Goal: Task Accomplishment & Management: Manage account settings

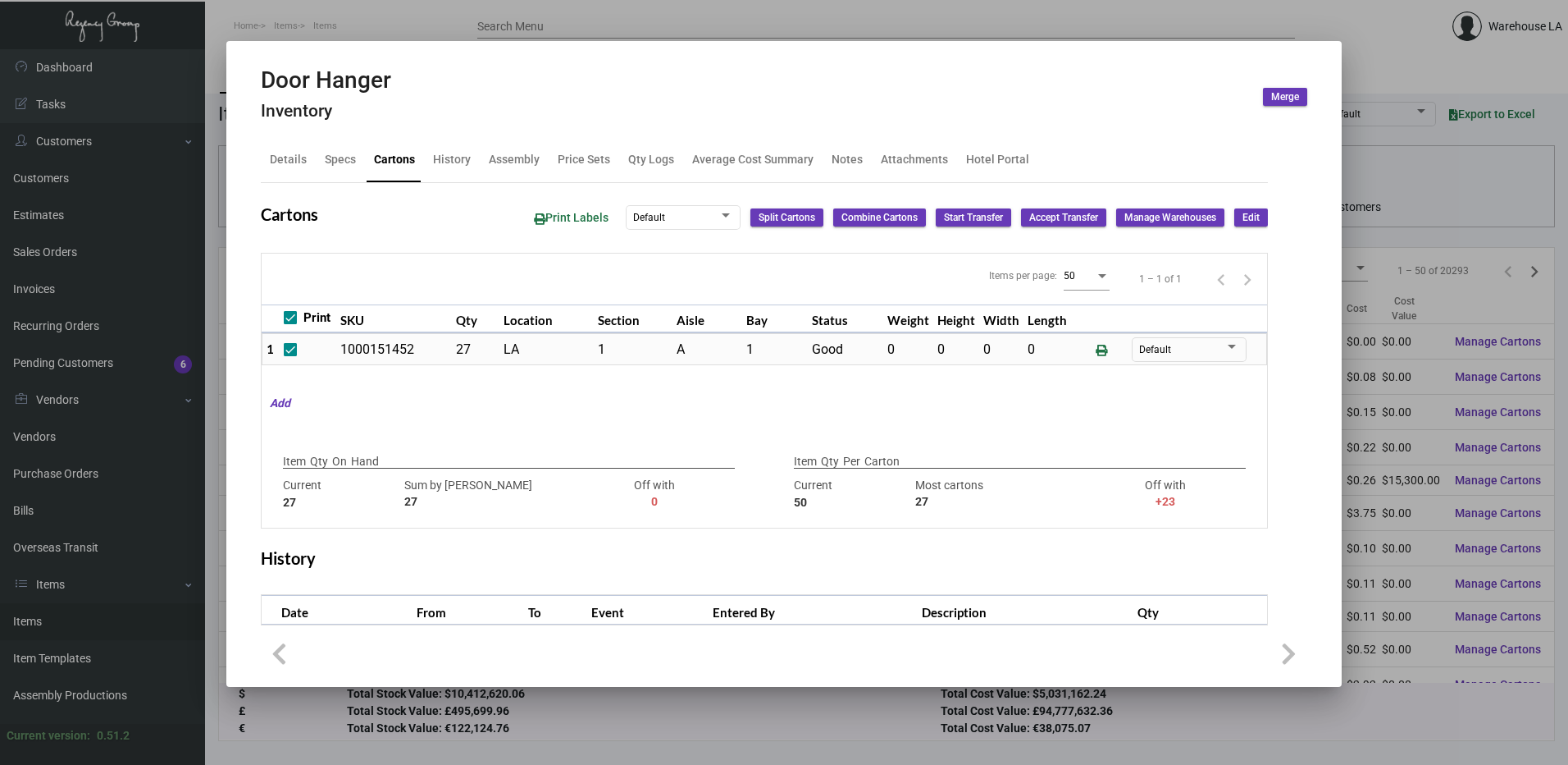
click at [616, 28] on div at bounding box center [784, 382] width 1568 height 765
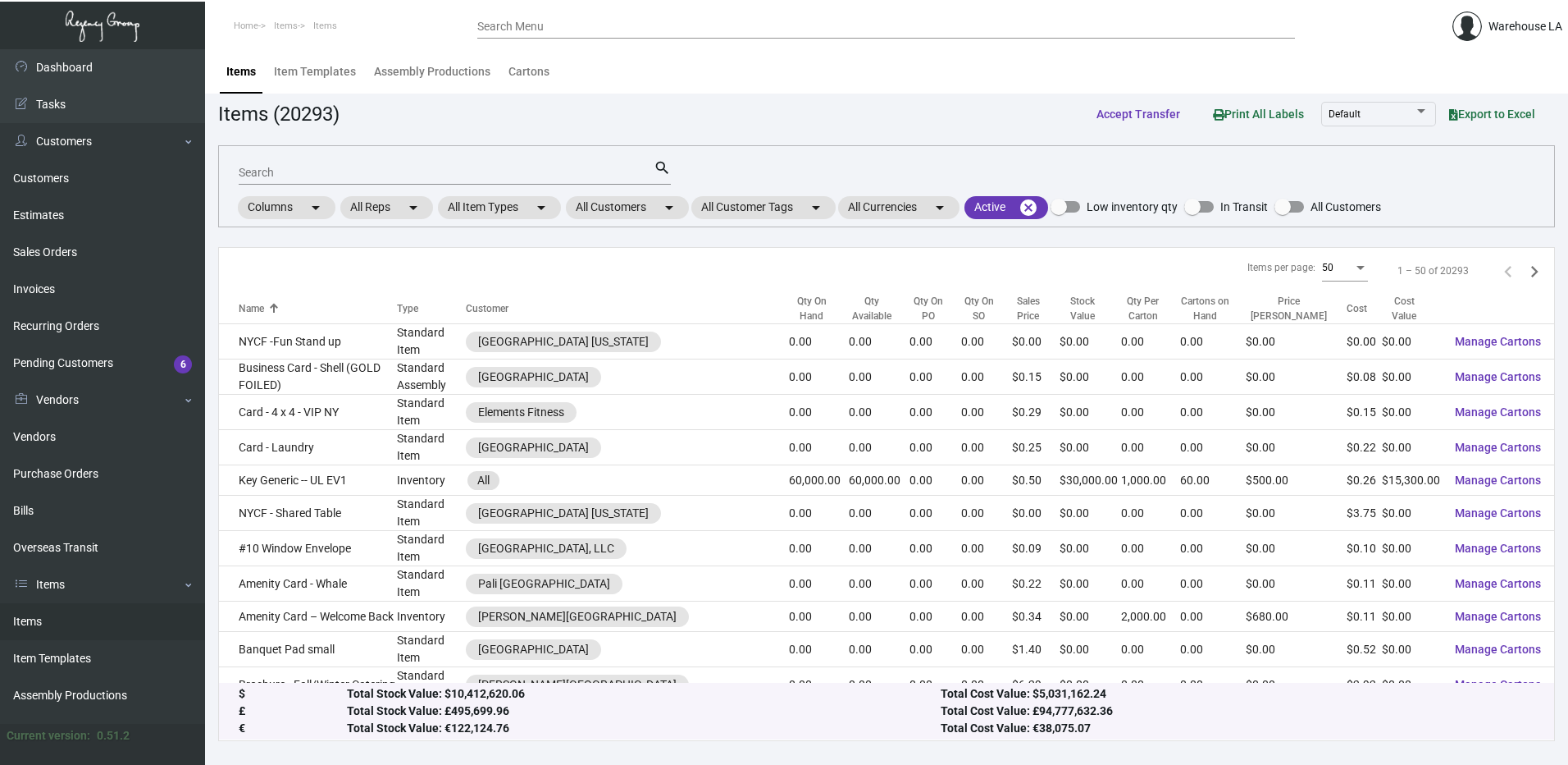
click at [353, 175] on input "Search" at bounding box center [445, 172] width 415 height 13
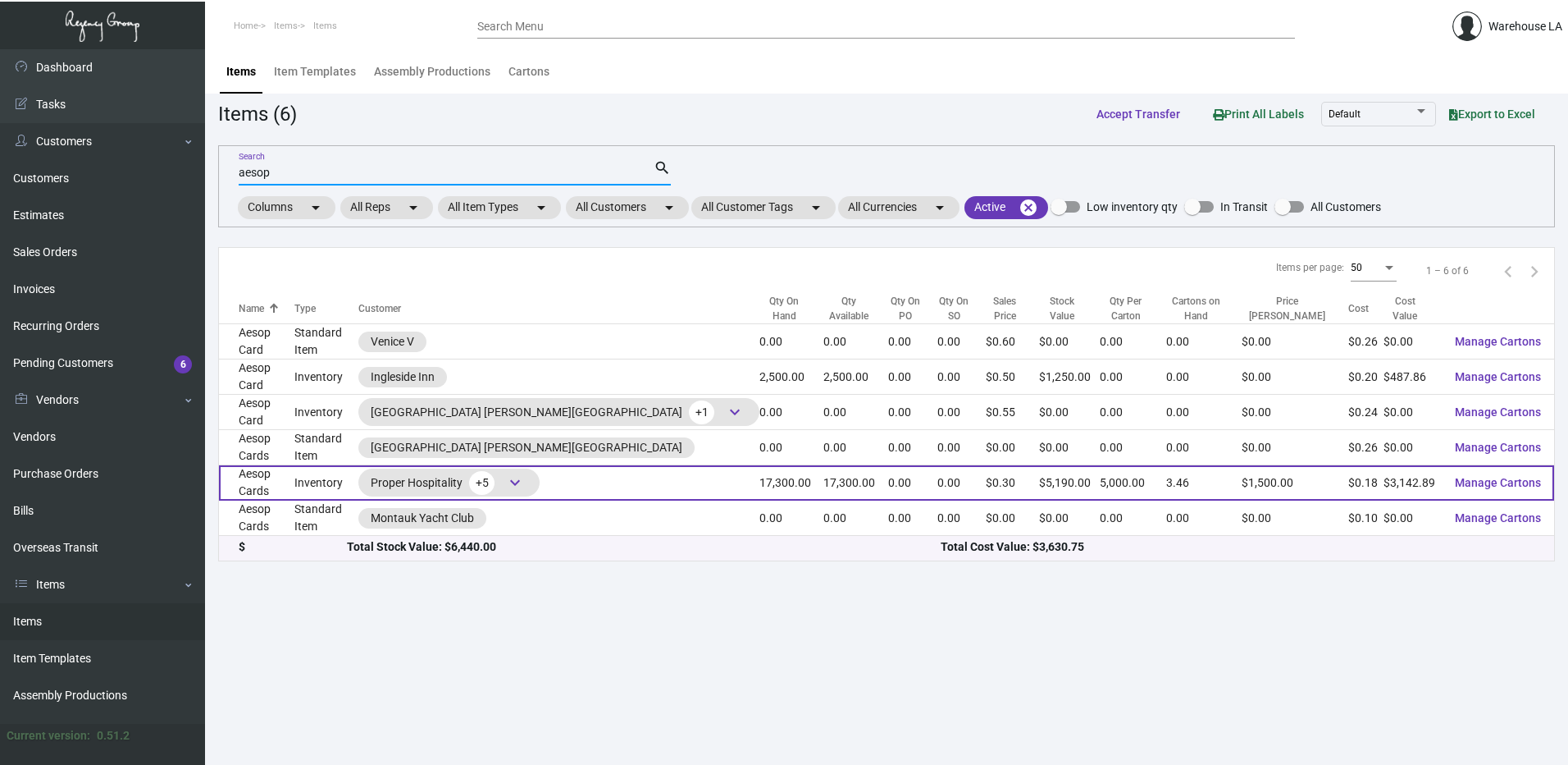
type input "aesop"
click at [319, 473] on td "Inventory" at bounding box center [326, 483] width 64 height 36
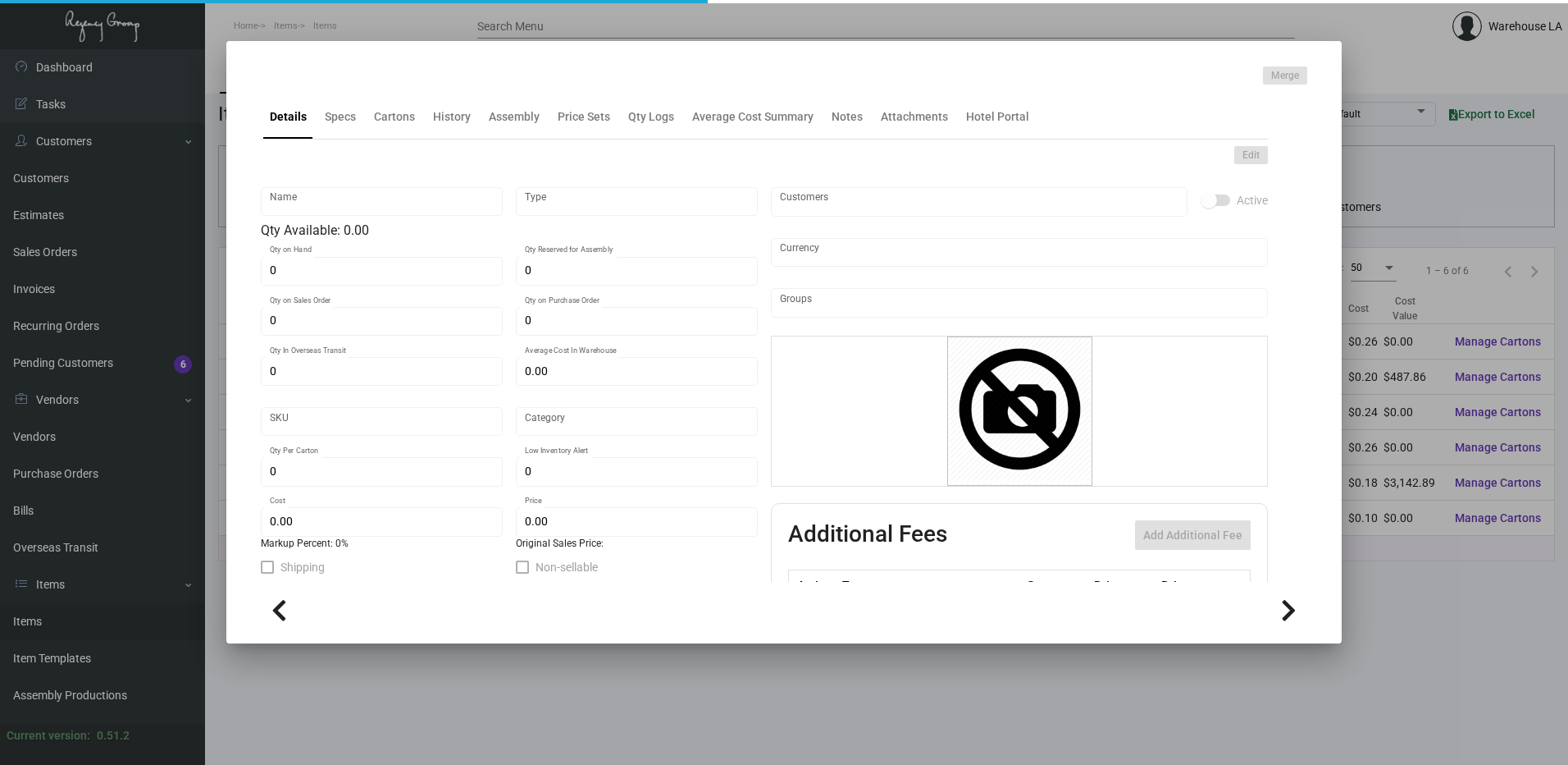
type input "Aesop Cards"
type input "Inventory"
type input "17,300"
type input "$ 1.135"
type input "2632"
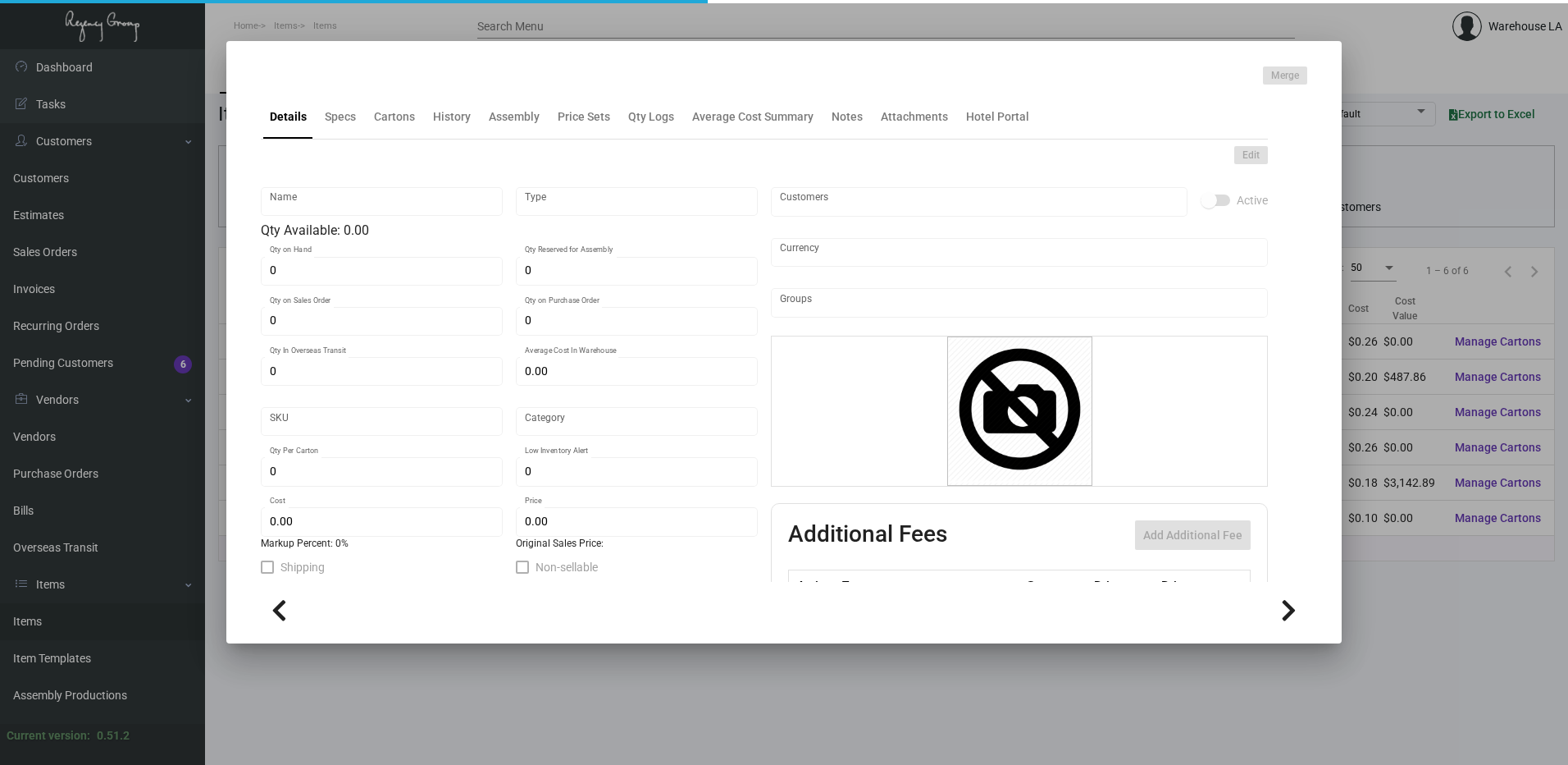
type input "Standard"
type input "5,000"
type input "$ 0.18167"
type input "$ 0.30"
type textarea "Aesop Cards: Size 4.5x3, Mohawk Synthetic 12 mill white plastic stock, printing…"
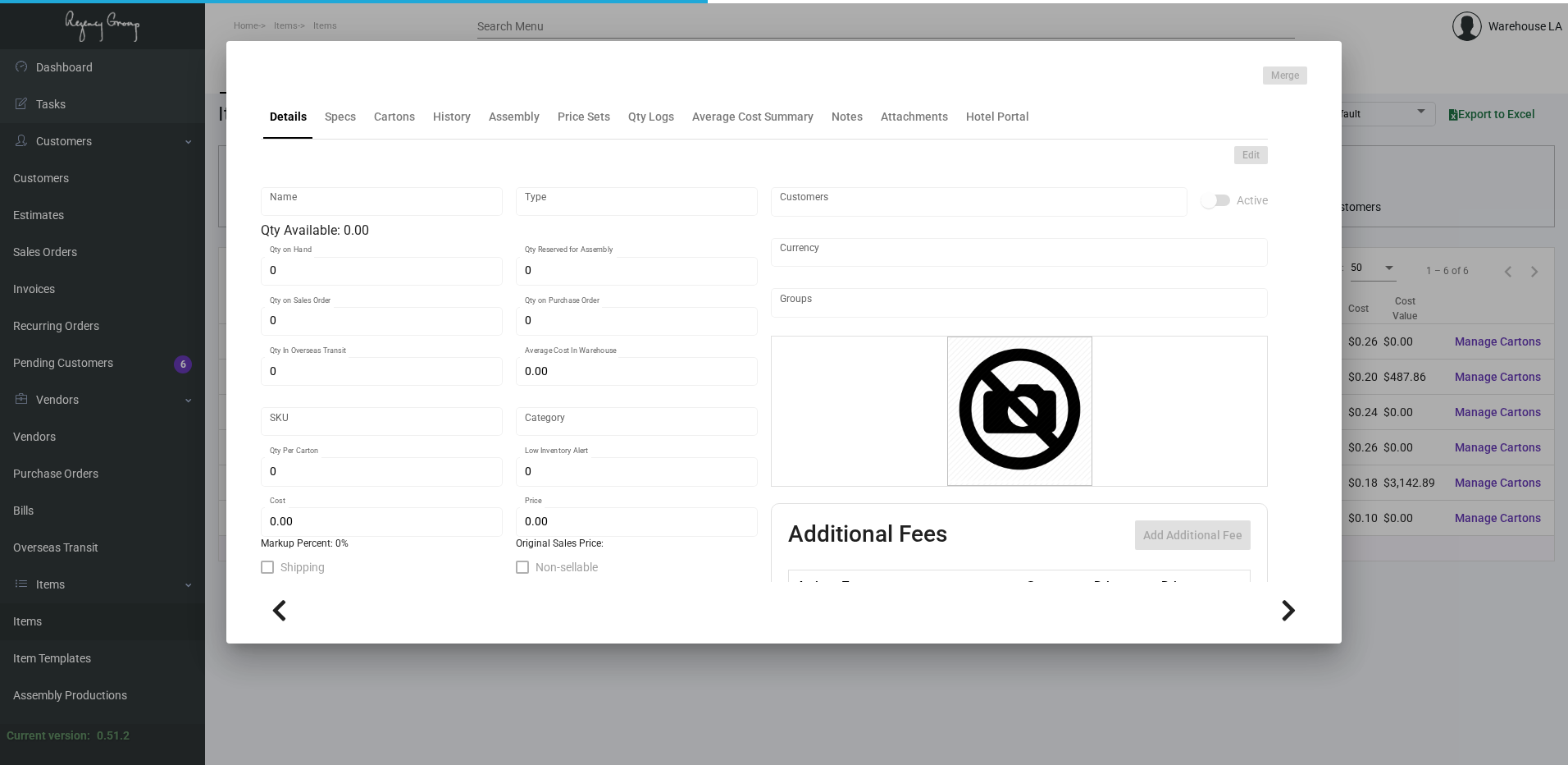
type textarea "Aesop Cards"
checkbox input "true"
type input "United States Dollar $"
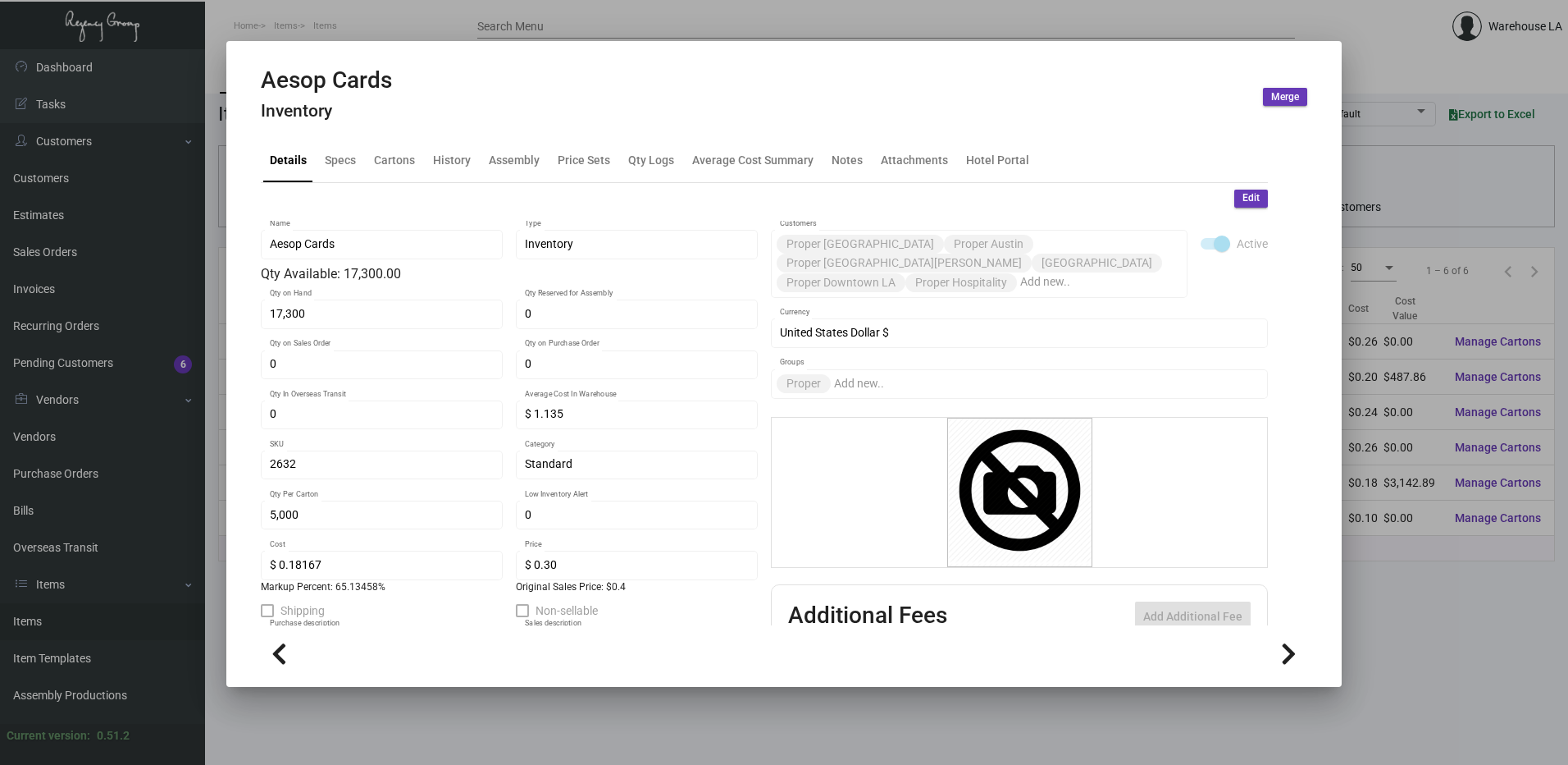
click at [401, 138] on div "Details Specs Cartons History Assembly Price Sets Qty Logs Average Cost Summary…" at bounding box center [765, 159] width 1007 height 45
click at [399, 151] on div "Cartons" at bounding box center [394, 159] width 41 height 17
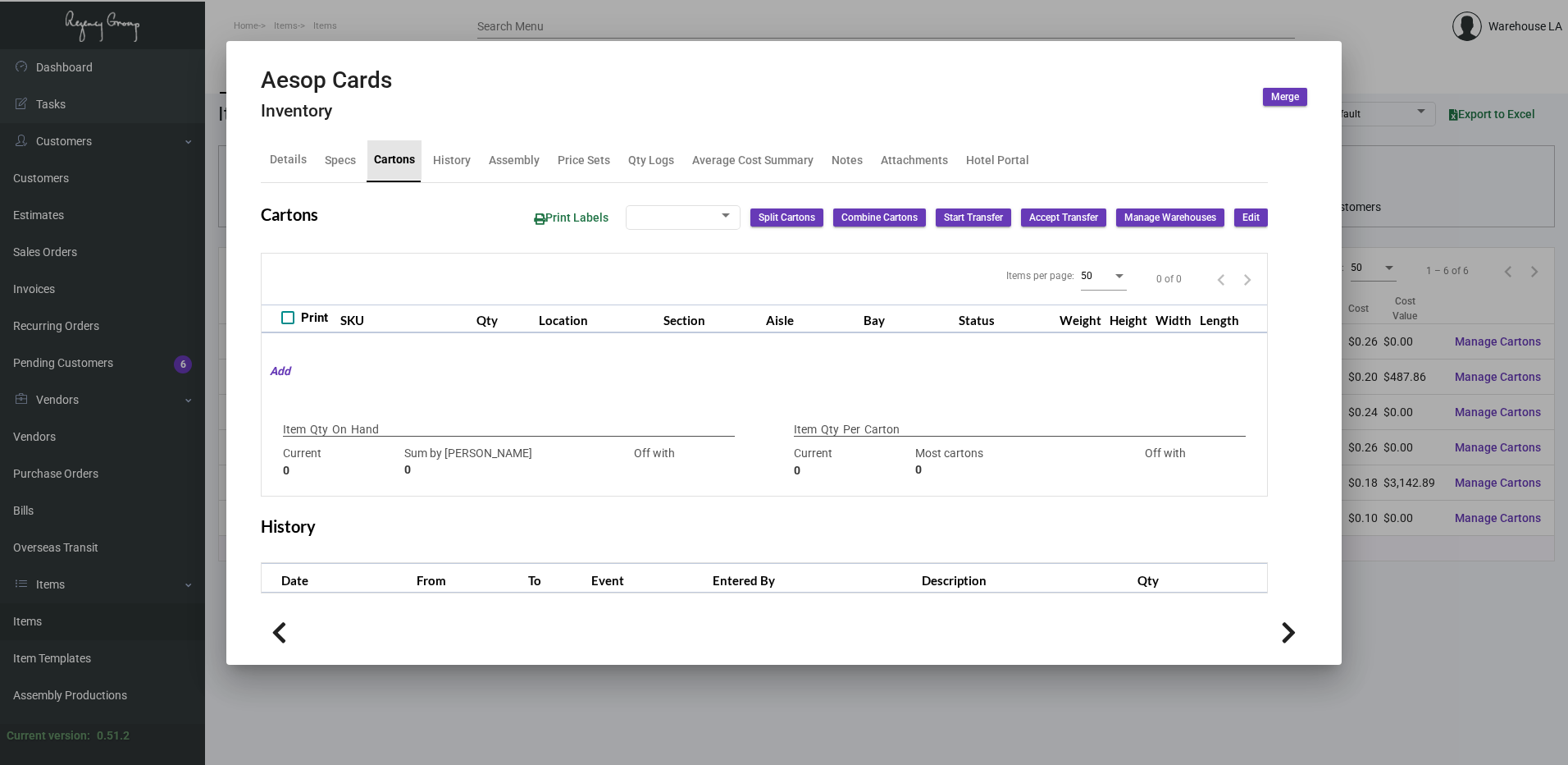
checkbox input "true"
type input "17,300"
type input "17300"
type input "0"
type input "5,000"
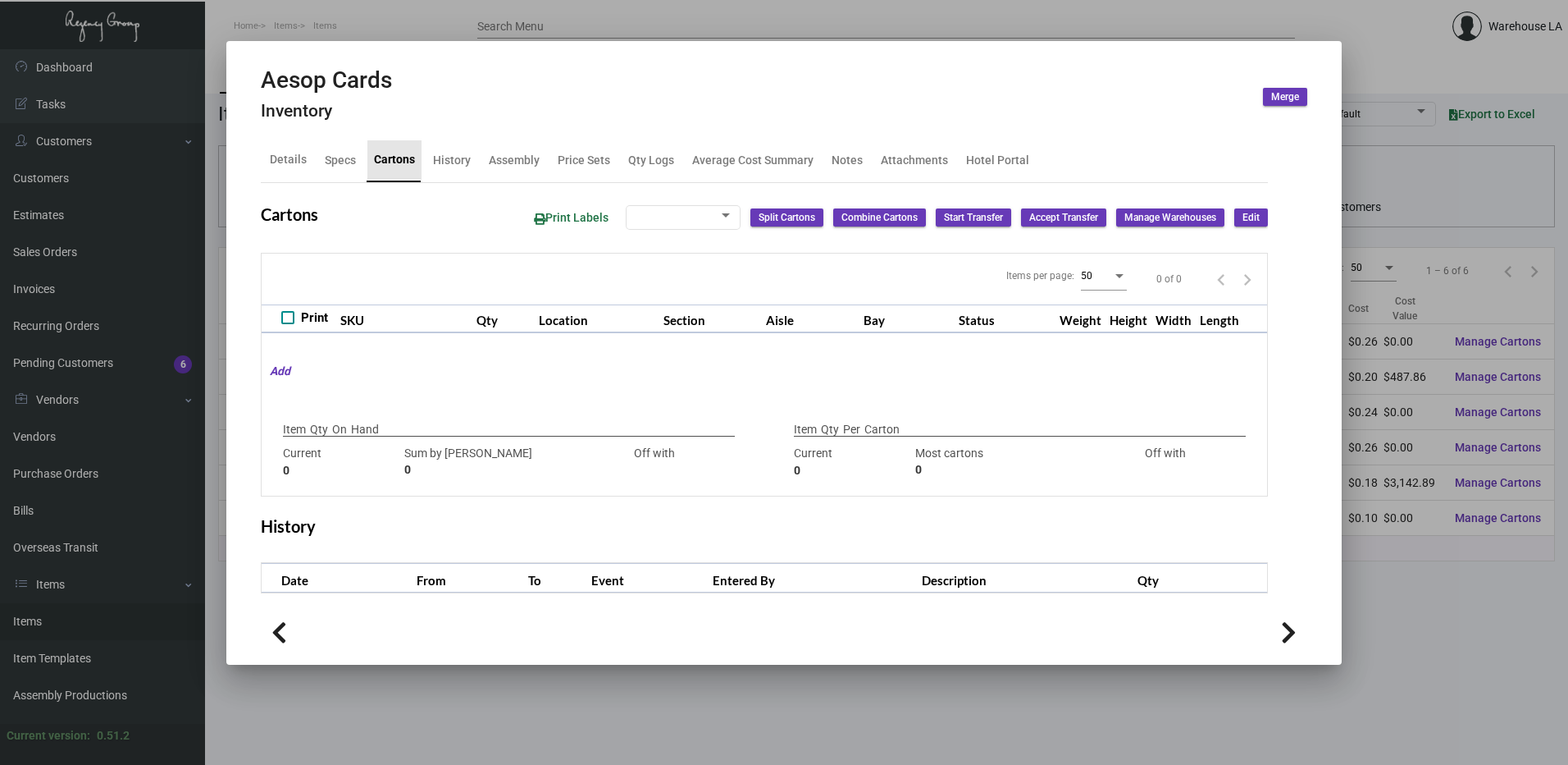
type input "2500"
type input "+2500"
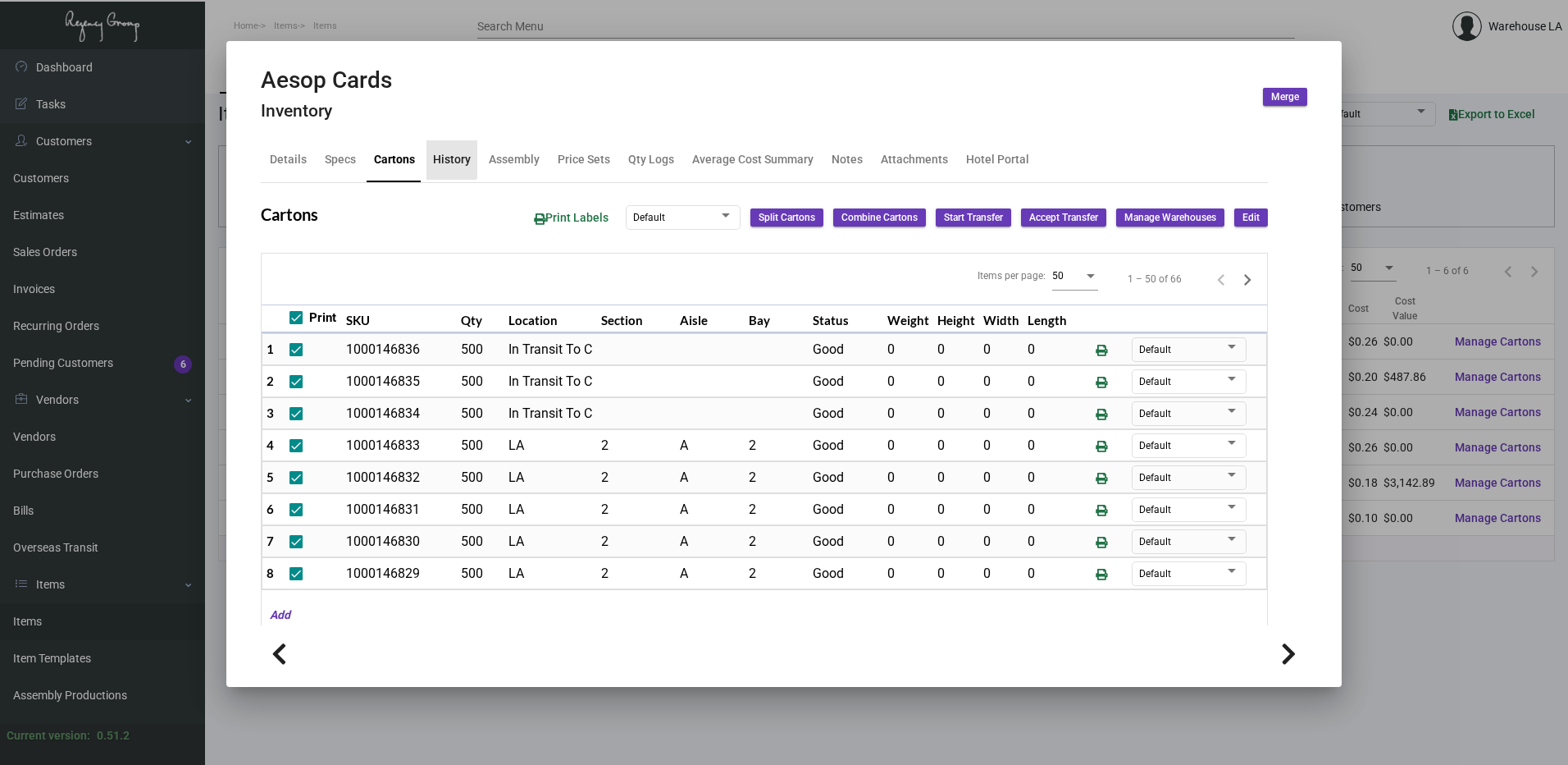
click at [441, 158] on div "History" at bounding box center [452, 159] width 38 height 17
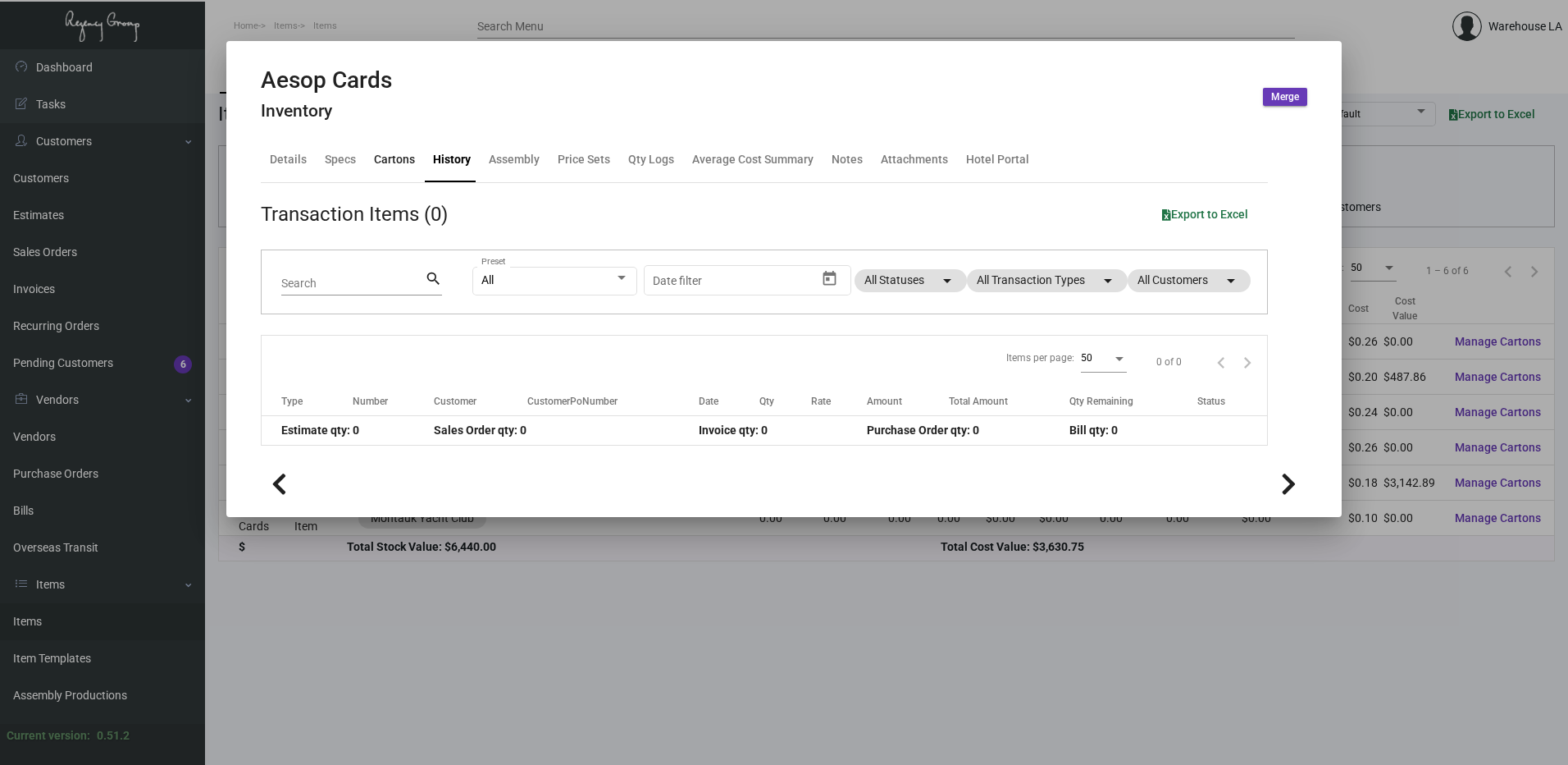
click at [377, 161] on div "Cartons" at bounding box center [394, 159] width 41 height 17
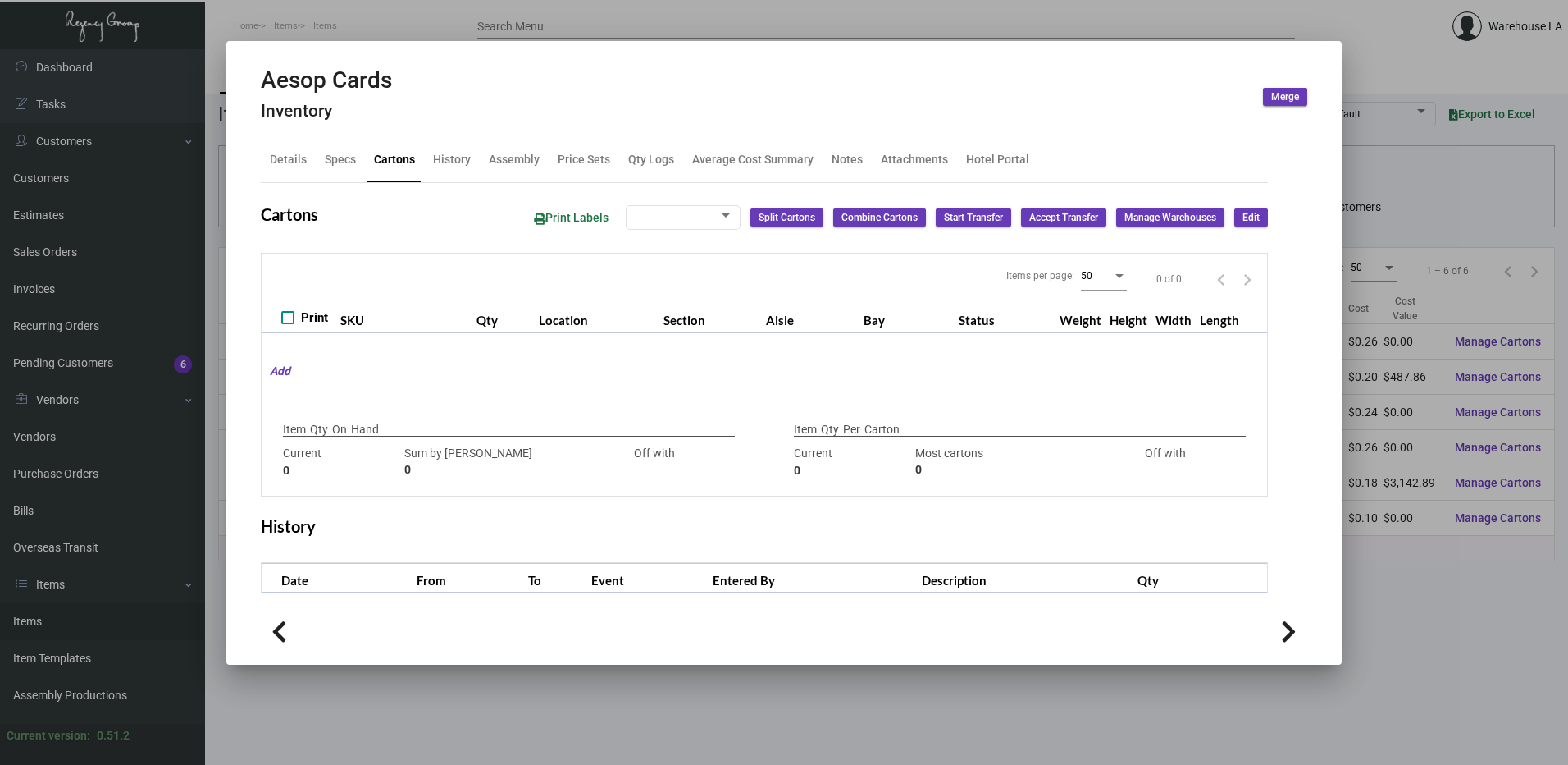
checkbox input "true"
type input "17,300"
type input "17300"
type input "0"
type input "5,000"
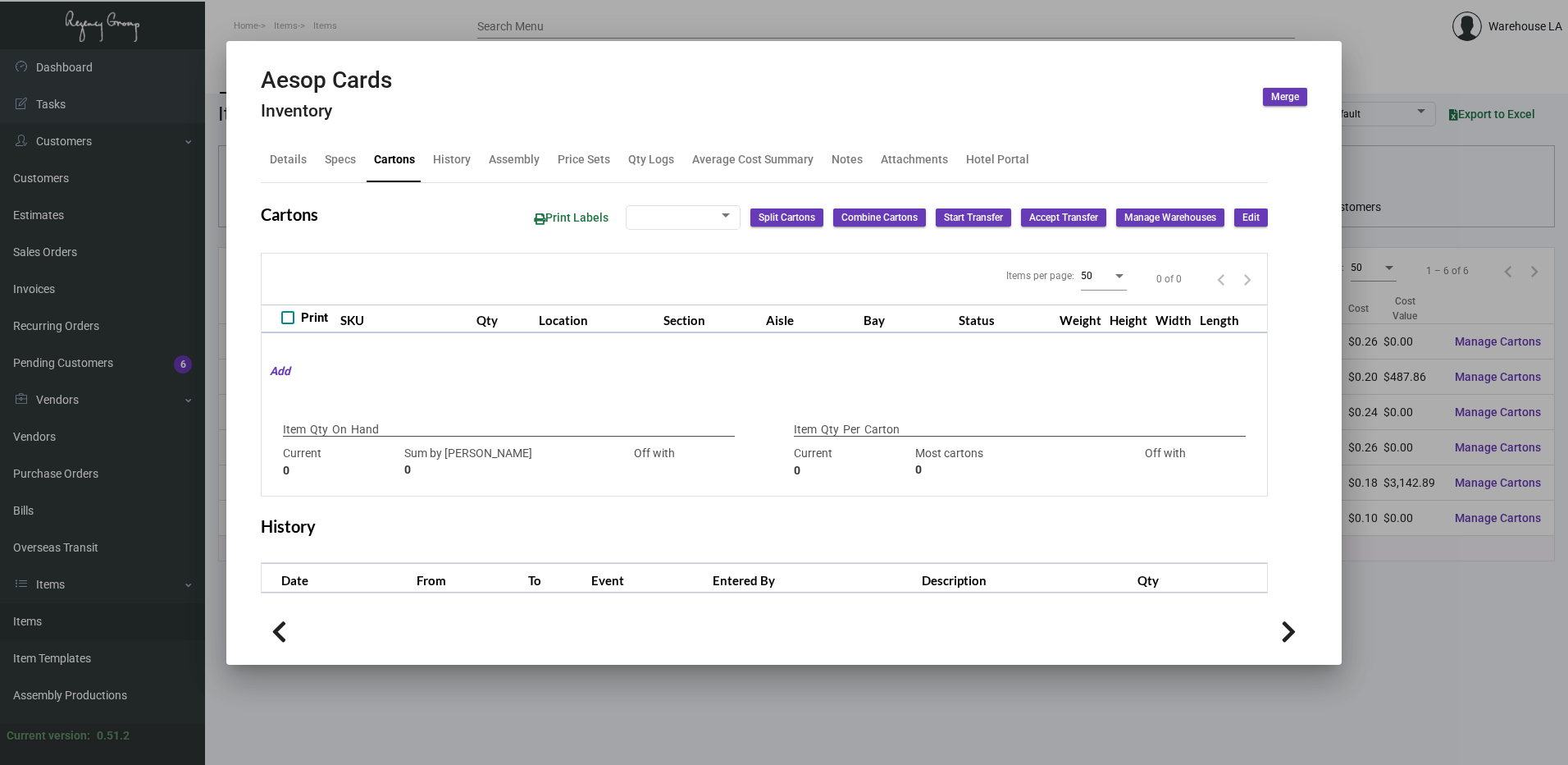
type input "2500"
type input "+2500"
